Goal: Find specific page/section

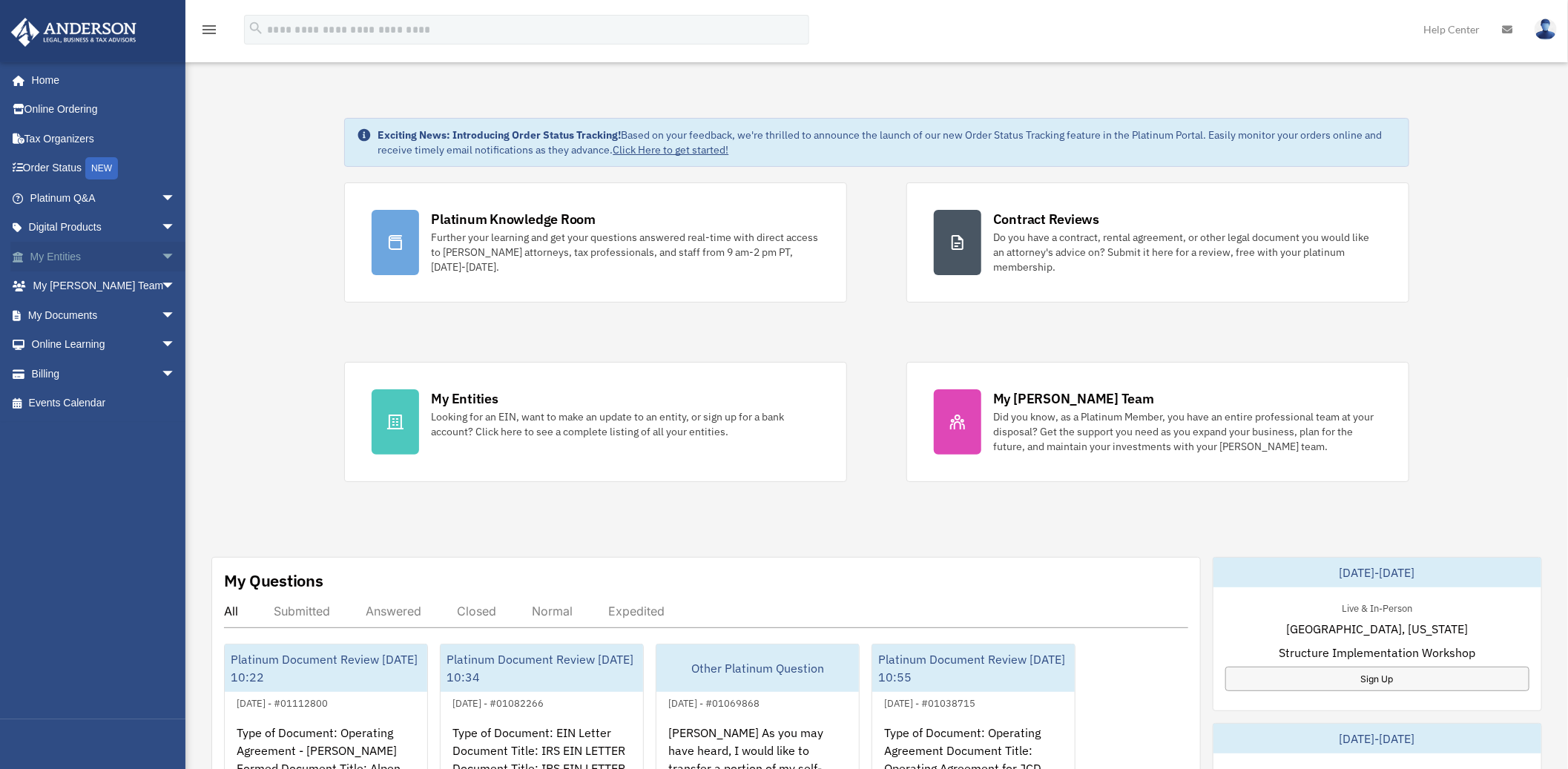
click at [161, 260] on span "arrow_drop_down" at bounding box center [176, 256] width 30 height 30
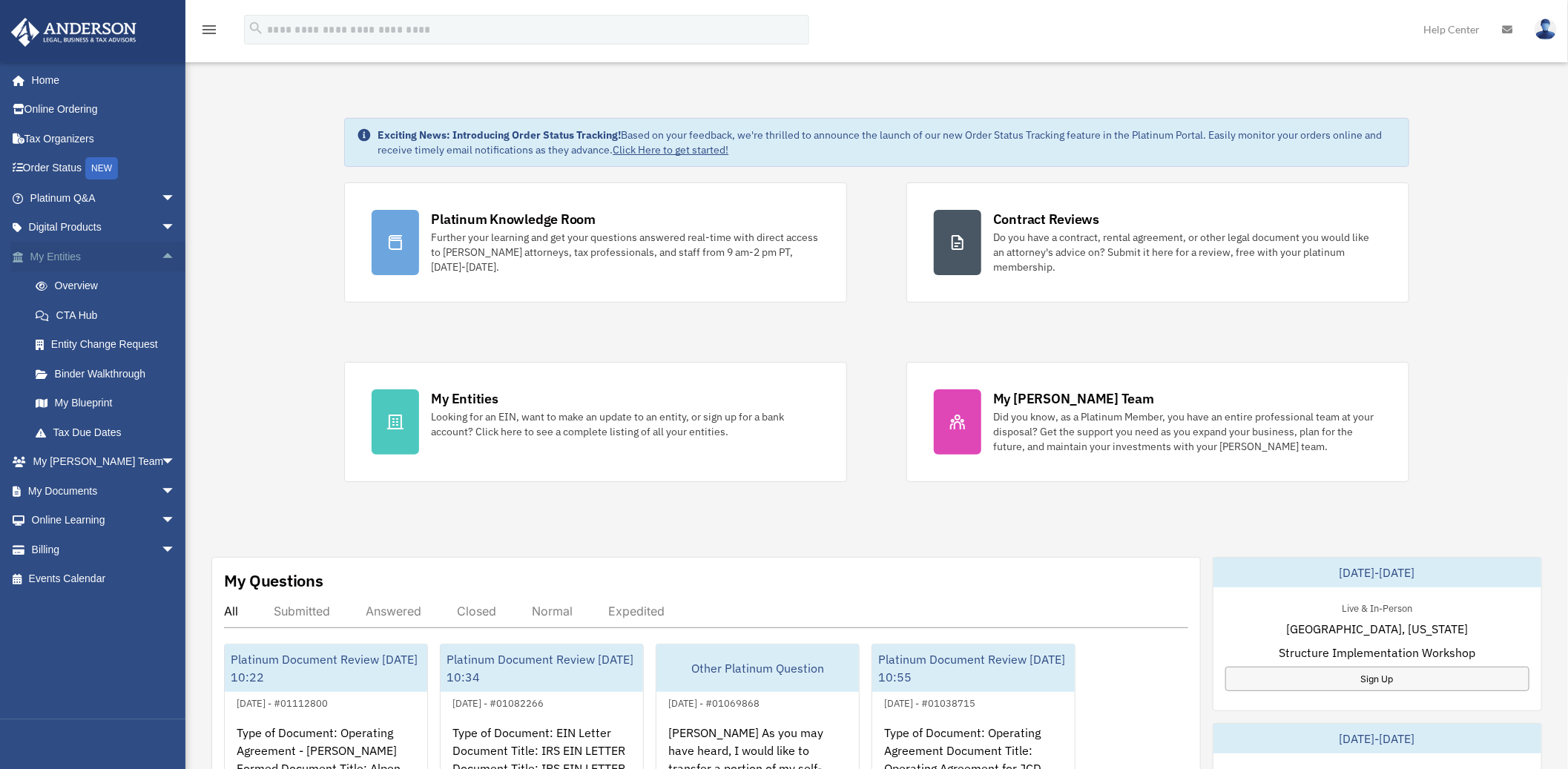
click at [161, 244] on span "arrow_drop_up" at bounding box center [176, 256] width 30 height 30
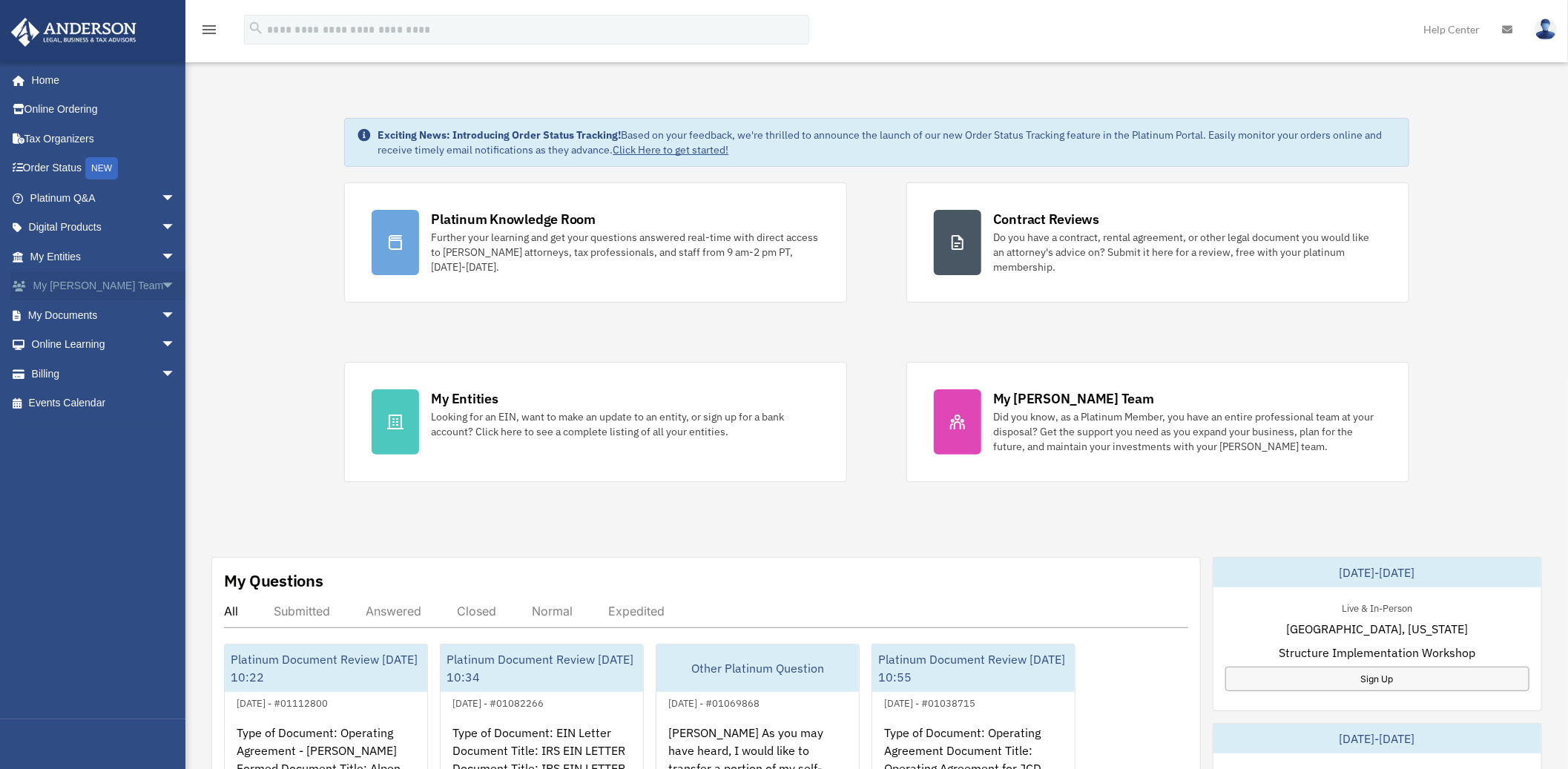
click at [161, 295] on span "arrow_drop_down" at bounding box center [176, 286] width 30 height 30
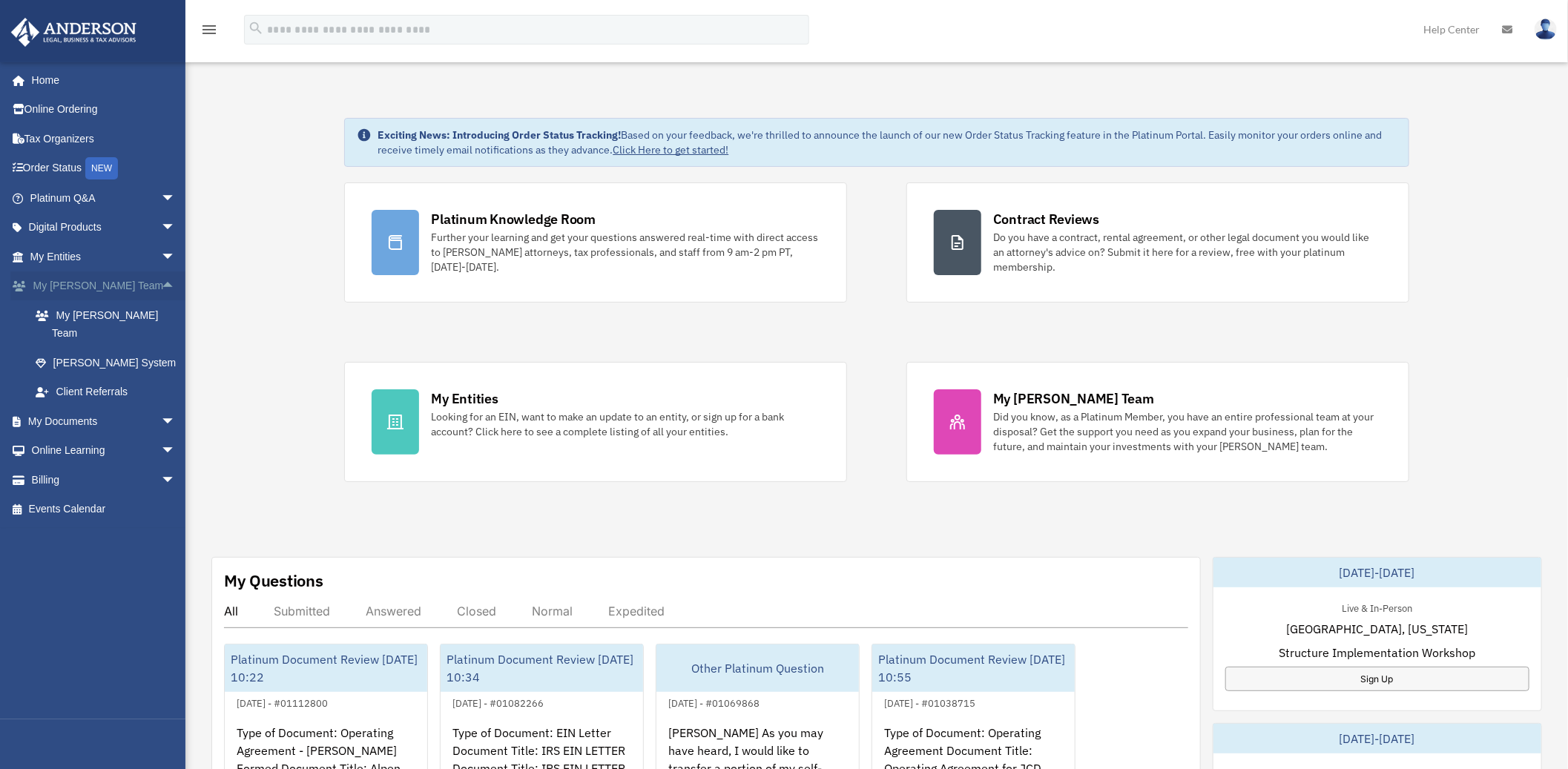
click at [161, 289] on span "arrow_drop_up" at bounding box center [176, 286] width 30 height 30
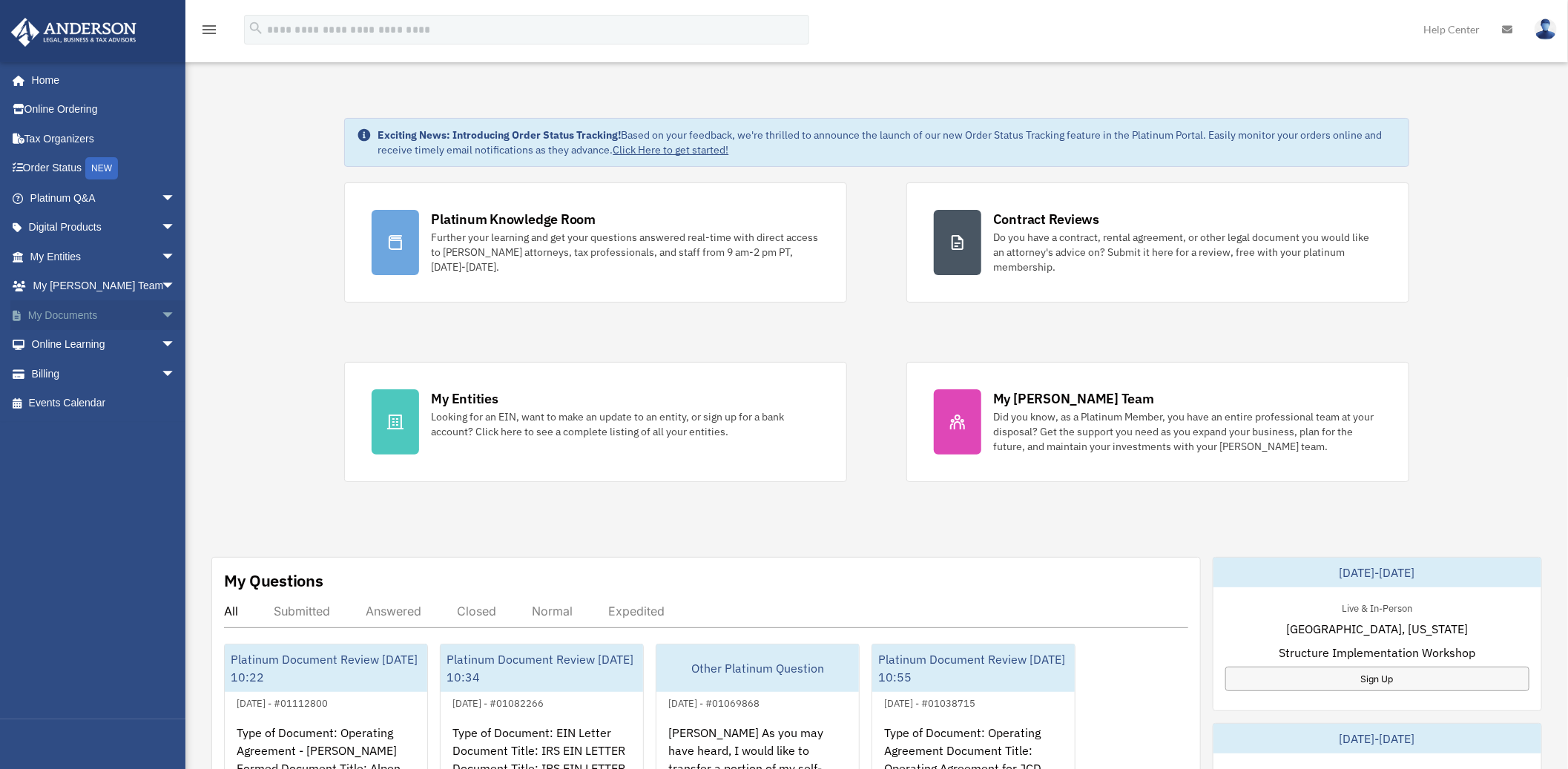
click at [161, 319] on span "arrow_drop_down" at bounding box center [176, 314] width 30 height 30
click at [120, 375] on link "Meeting Minutes" at bounding box center [109, 374] width 177 height 30
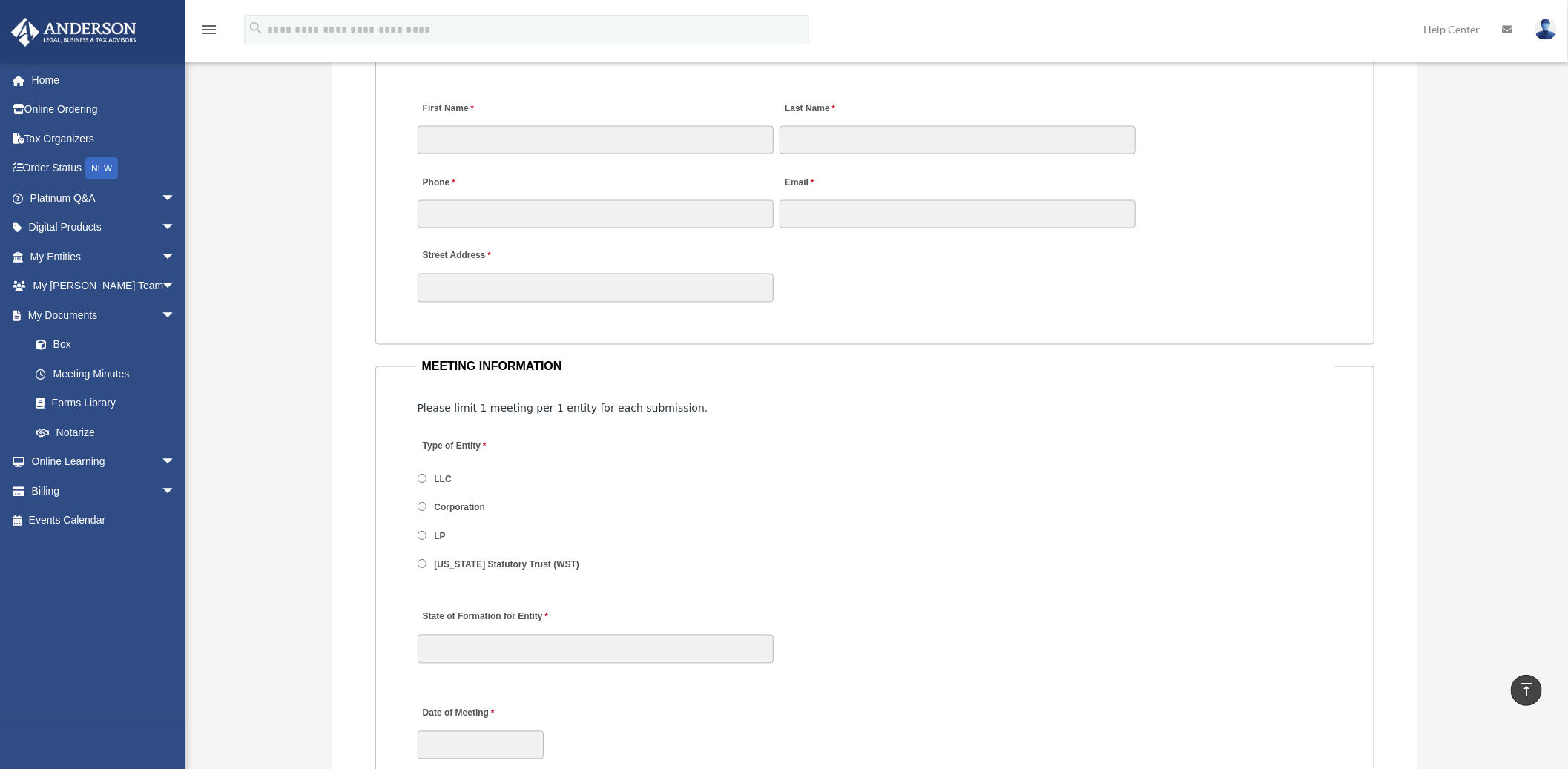
scroll to position [1483, 0]
